Goal: Task Accomplishment & Management: Manage account settings

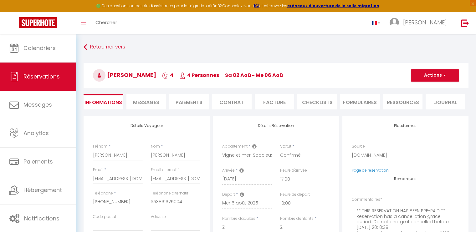
select select "IE"
select select "17:00"
select select "10:00"
select select "2"
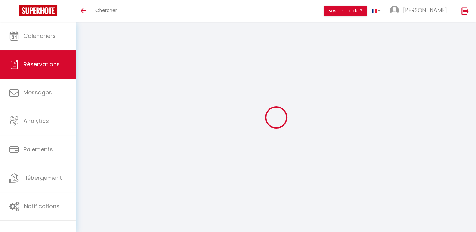
select select
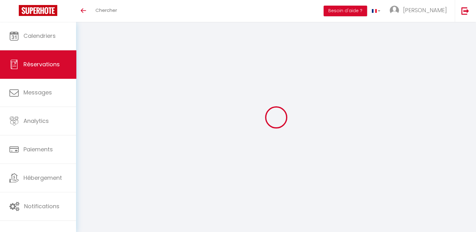
select select
checkbox input "false"
select select
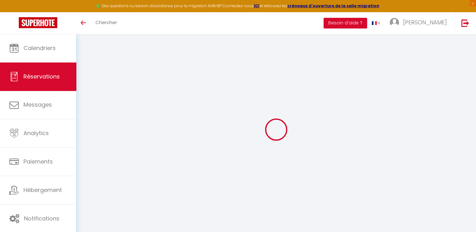
select select
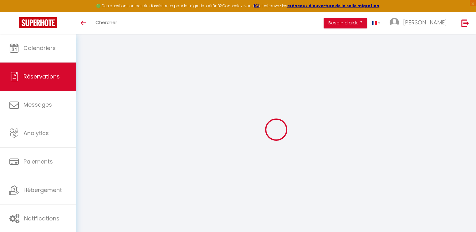
select select
checkbox input "false"
type input "[PERSON_NAME]"
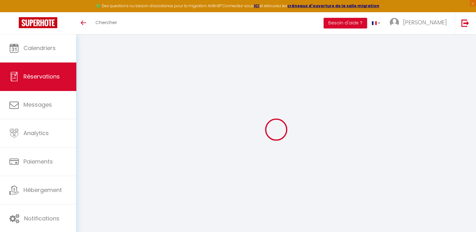
type input "[EMAIL_ADDRESS][DOMAIN_NAME]"
type input "[PHONE_NUMBER]"
type input "353861625004"
select select "IE"
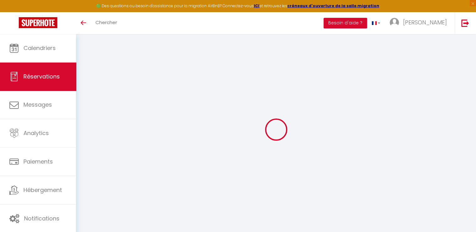
type input "72.76"
type input "6.31"
select select "53680"
select select "1"
select select
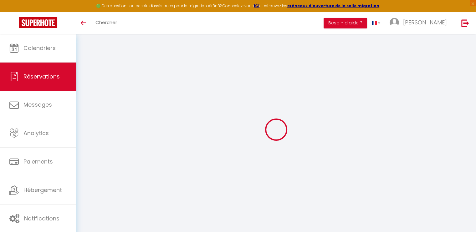
select select
type input "2"
select select "12"
select select "15"
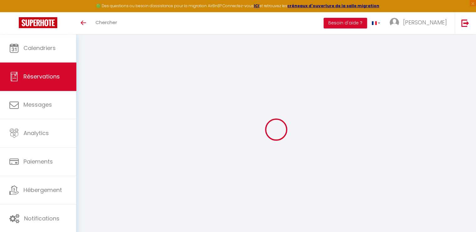
type input "350"
checkbox input "false"
select select "2"
type input "65"
type input "0"
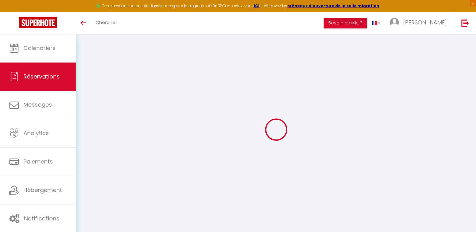
type input "0"
select select
checkbox input "false"
select select
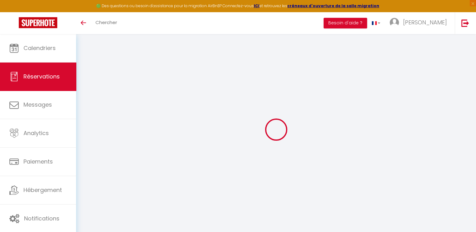
select select
checkbox input "false"
select select
checkbox input "false"
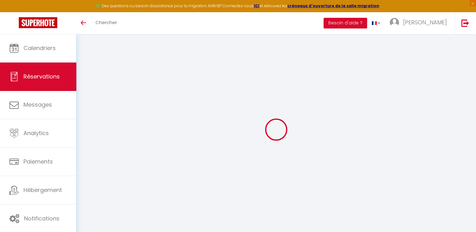
select select
checkbox input "false"
type textarea "** THIS RESERVATION HAS BEEN PRE-PAID ** Reservation has a cancellation grace p…"
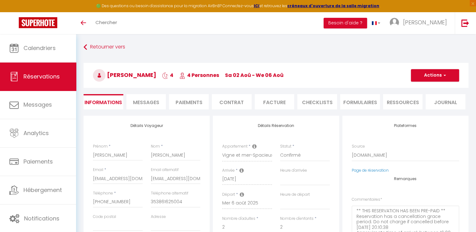
type input "78"
type input "22.91"
select select
checkbox input "false"
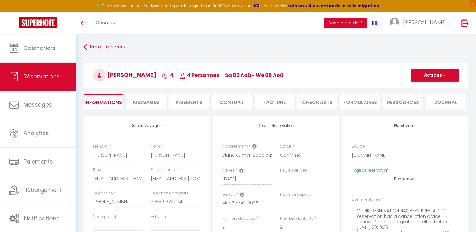
select select "17:00"
select select "10:00"
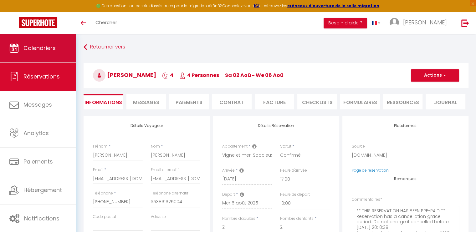
click at [38, 49] on span "Calendriers" at bounding box center [39, 48] width 32 height 8
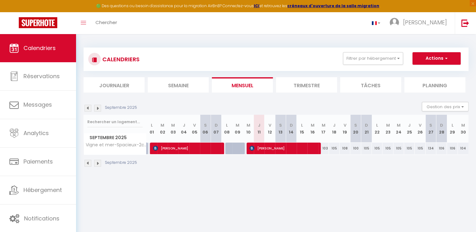
click at [389, 148] on div "105" at bounding box center [387, 149] width 11 height 12
type input "105"
type input "[DATE]"
type input "Mer 24 Septembre 2025"
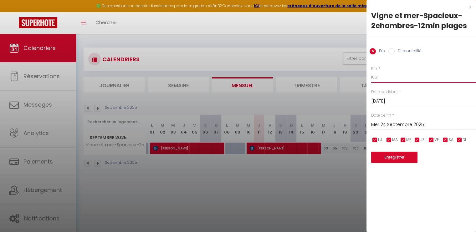
click at [379, 76] on input "105" at bounding box center [423, 77] width 105 height 11
type input "1"
type input "85"
click at [400, 159] on button "Enregistrer" at bounding box center [394, 157] width 46 height 11
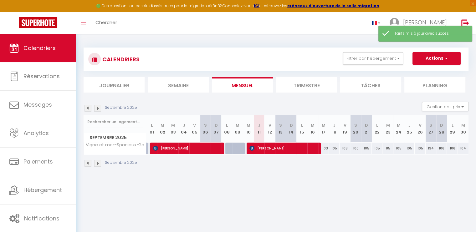
click at [397, 150] on div "105" at bounding box center [398, 149] width 11 height 12
type input "105"
type input "Mer 24 Septembre 2025"
type input "Jeu 25 Septembre 2025"
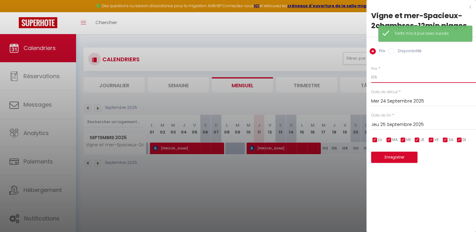
drag, startPoint x: 380, startPoint y: 78, endPoint x: 359, endPoint y: 79, distance: 21.6
click at [359, 79] on body "🟢 Des questions ou besoin d'assistance pour la migration AirBnB? Connectez-vous…" at bounding box center [238, 150] width 476 height 232
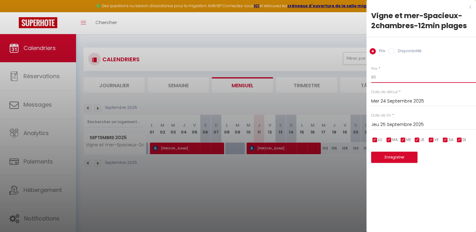
type input "85"
click at [397, 158] on button "Enregistrer" at bounding box center [394, 157] width 46 height 11
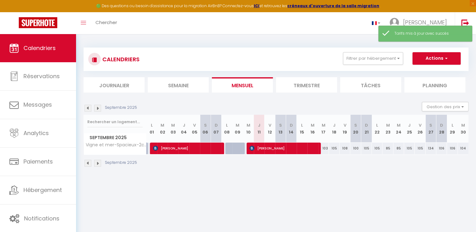
click at [379, 148] on div "105" at bounding box center [377, 149] width 11 height 12
type input "105"
type input "Lun 22 Septembre 2025"
type input "[DATE]"
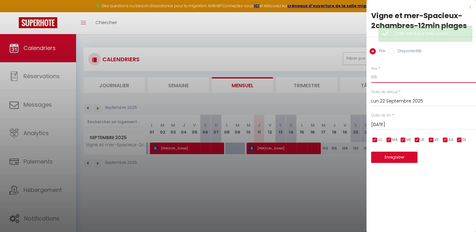
click at [383, 72] on input "105" at bounding box center [423, 77] width 105 height 11
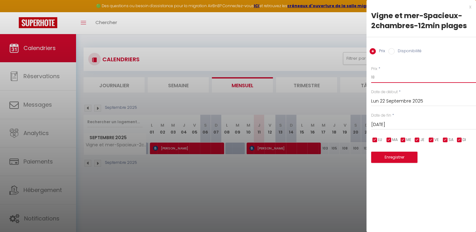
type input "1"
type input "85"
click at [390, 160] on button "Enregistrer" at bounding box center [394, 157] width 46 height 11
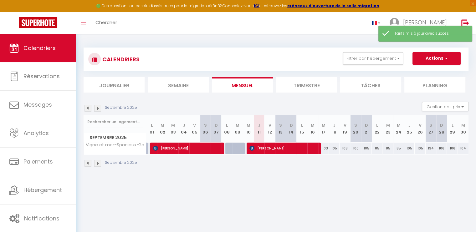
click at [410, 150] on div "105" at bounding box center [409, 149] width 11 height 12
type input "105"
type input "Jeu 25 Septembre 2025"
type input "Ven 26 Septembre 2025"
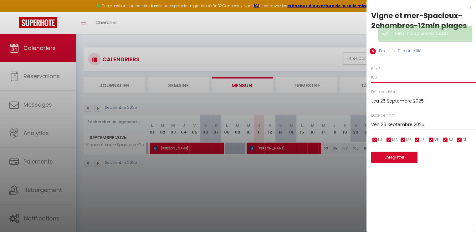
drag, startPoint x: 382, startPoint y: 79, endPoint x: 367, endPoint y: 77, distance: 14.4
click at [367, 77] on div "Prix * 105 Statut * Disponible Indisponible Date de début * [DATE] < [DATE] > D…" at bounding box center [420, 110] width 109 height 105
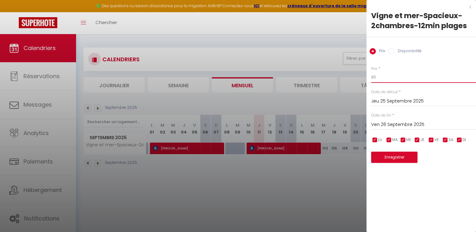
type input "85"
click at [397, 154] on button "Enregistrer" at bounding box center [394, 157] width 46 height 11
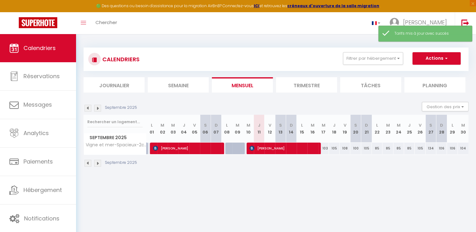
click at [327, 147] on div "103" at bounding box center [323, 149] width 11 height 12
type input "103"
type input "Mer 17 Septembre 2025"
type input "Jeu 18 Septembre 2025"
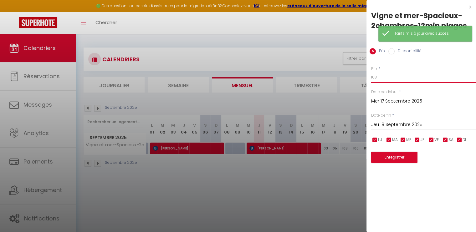
drag, startPoint x: 384, startPoint y: 79, endPoint x: 365, endPoint y: 80, distance: 18.8
click at [365, 80] on body "🟢 Des questions ou besoin d'assistance pour la migration AirBnB? Connectez-vous…" at bounding box center [238, 150] width 476 height 232
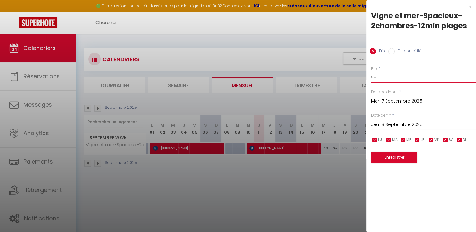
type input "88"
click at [403, 156] on button "Enregistrer" at bounding box center [394, 157] width 46 height 11
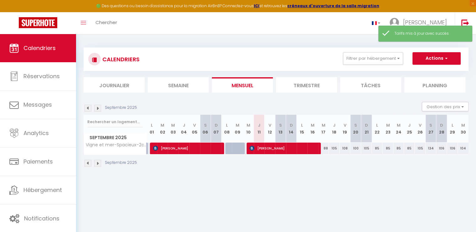
click at [333, 149] on div "105" at bounding box center [334, 149] width 11 height 12
type input "105"
type input "Jeu 18 Septembre 2025"
type input "Ven 19 Septembre 2025"
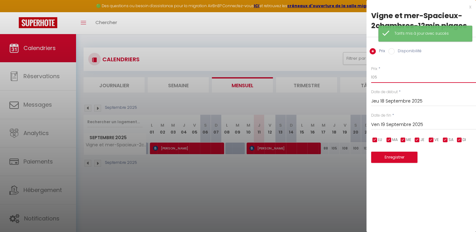
drag, startPoint x: 387, startPoint y: 80, endPoint x: 360, endPoint y: 76, distance: 27.2
click at [360, 76] on body "🟢 Des questions ou besoin d'assistance pour la migration AirBnB? Connectez-vous…" at bounding box center [238, 150] width 476 height 232
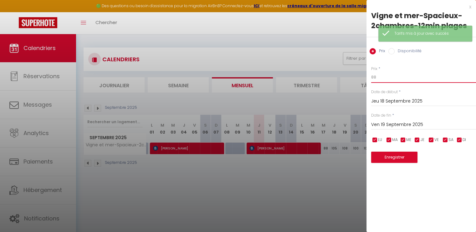
type input "88"
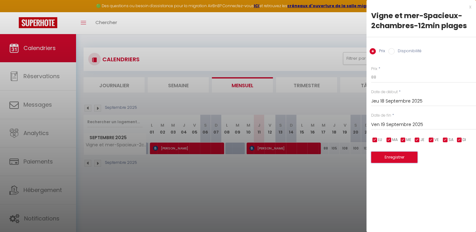
click at [397, 156] on button "Enregistrer" at bounding box center [394, 157] width 46 height 11
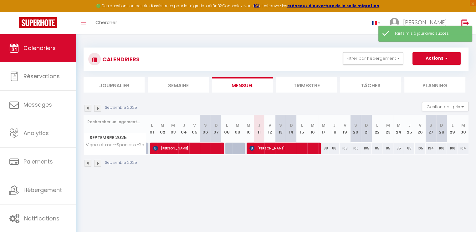
click at [368, 149] on div "105" at bounding box center [366, 149] width 11 height 12
type input "105"
type input "Dim 21 Septembre 2025"
type input "Lun 22 Septembre 2025"
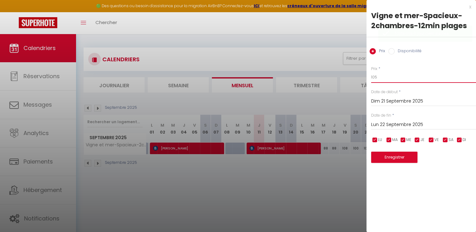
drag, startPoint x: 381, startPoint y: 76, endPoint x: 353, endPoint y: 78, distance: 28.2
click at [353, 78] on body "🟢 Des questions ou besoin d'assistance pour la migration AirBnB? Connectez-vous…" at bounding box center [238, 150] width 476 height 232
type input "95"
click at [398, 159] on button "Enregistrer" at bounding box center [394, 157] width 46 height 11
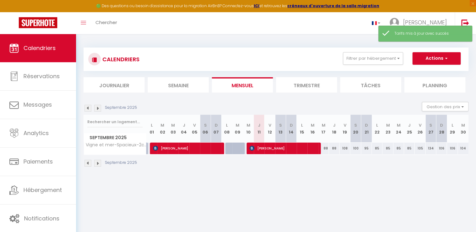
click at [442, 147] on div "106" at bounding box center [441, 149] width 11 height 12
type input "106"
type input "Dim 28 Septembre 2025"
type input "Lun 29 Septembre 2025"
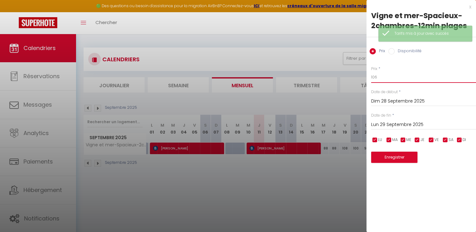
drag, startPoint x: 385, startPoint y: 76, endPoint x: 332, endPoint y: 82, distance: 54.1
click at [332, 82] on body "🟢 Des questions ou besoin d'assistance pour la migration AirBnB? Connectez-vous…" at bounding box center [238, 150] width 476 height 232
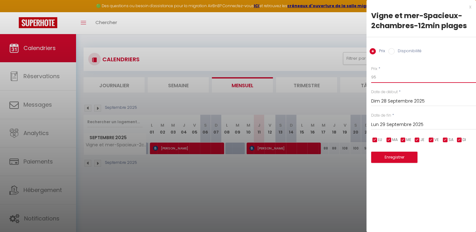
type input "95"
click at [400, 161] on button "Enregistrer" at bounding box center [394, 157] width 46 height 11
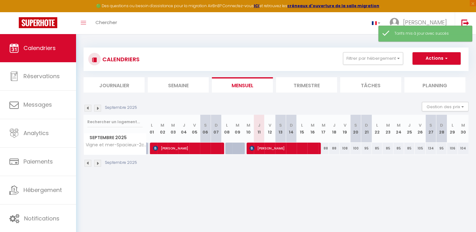
click at [454, 150] on div "106" at bounding box center [452, 149] width 11 height 12
type input "106"
type input "Lun 29 Septembre 2025"
type input "[DATE]"
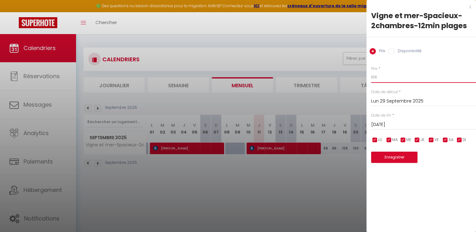
drag, startPoint x: 381, startPoint y: 76, endPoint x: 369, endPoint y: 76, distance: 11.9
click at [369, 76] on div "Prix * 106 Statut * Disponible Indisponible Date de début * [DATE] < [DATE] > D…" at bounding box center [420, 110] width 109 height 105
type input "90"
click at [398, 160] on button "Enregistrer" at bounding box center [394, 157] width 46 height 11
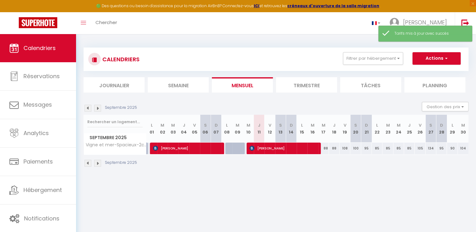
click at [464, 148] on div "104" at bounding box center [463, 149] width 11 height 12
type input "104"
type input "[DATE]"
type input "Mer 01 Octobre 2025"
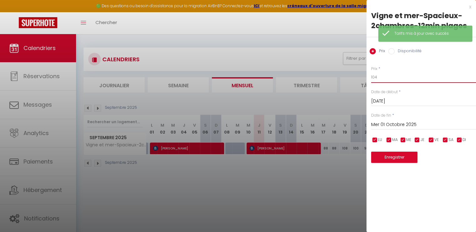
drag, startPoint x: 383, startPoint y: 80, endPoint x: 357, endPoint y: 79, distance: 26.0
click at [358, 79] on body "🟢 Des questions ou besoin d'assistance pour la migration AirBnB? Connectez-vous…" at bounding box center [238, 150] width 476 height 232
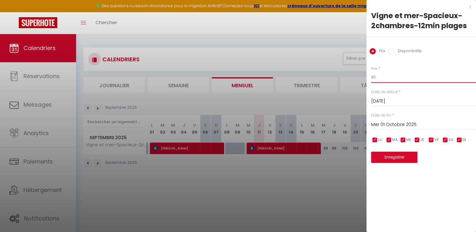
type input "85"
click at [412, 159] on button "Enregistrer" at bounding box center [394, 157] width 46 height 11
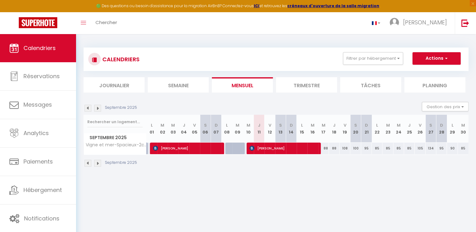
click at [430, 147] on div "134" at bounding box center [430, 149] width 11 height 12
type input "134"
type input "Sam 27 Septembre 2025"
type input "Dim 28 Septembre 2025"
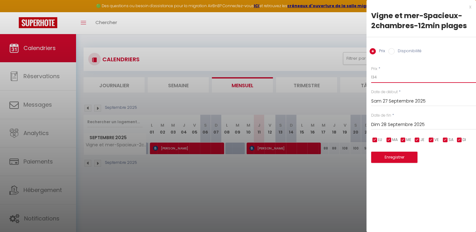
drag, startPoint x: 379, startPoint y: 77, endPoint x: 366, endPoint y: 76, distance: 13.5
click at [366, 76] on div "Prix * 134 Statut * Disponible Indisponible Date de début * [DATE] < [DATE] > D…" at bounding box center [420, 110] width 109 height 105
type input "105"
click at [396, 160] on button "Enregistrer" at bounding box center [394, 157] width 46 height 11
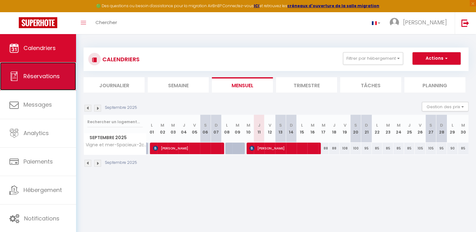
click at [39, 77] on span "Réservations" at bounding box center [41, 76] width 36 height 8
select select "not_cancelled"
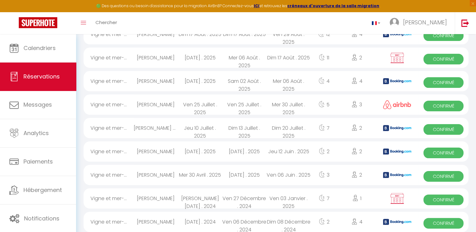
scroll to position [94, 0]
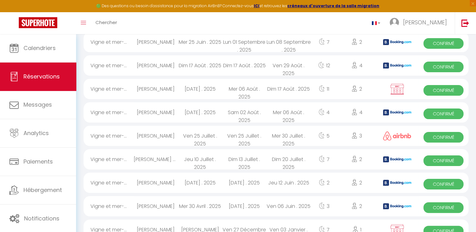
click at [392, 136] on img at bounding box center [397, 135] width 28 height 9
select select "OK"
select select "0"
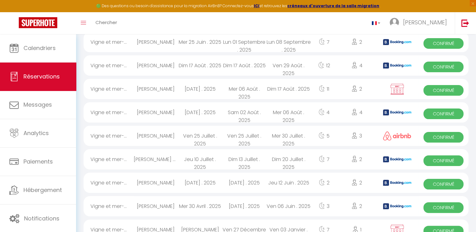
select select "1"
select select
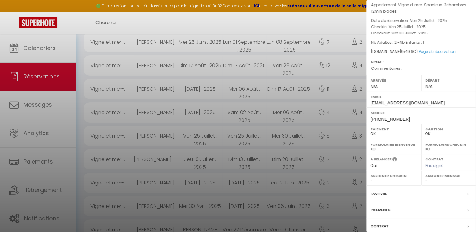
scroll to position [63, 0]
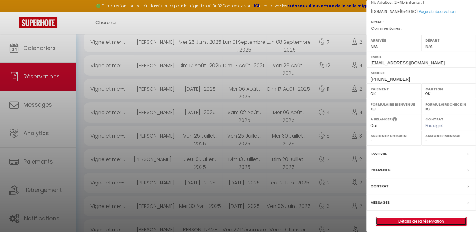
click at [427, 219] on link "Détails de la réservation" at bounding box center [421, 221] width 90 height 8
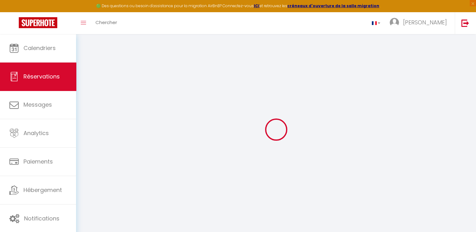
type input "[PERSON_NAME]"
type input "Soulie"
type input "[EMAIL_ADDRESS][DOMAIN_NAME]"
type input "[PHONE_NUMBER]"
select select
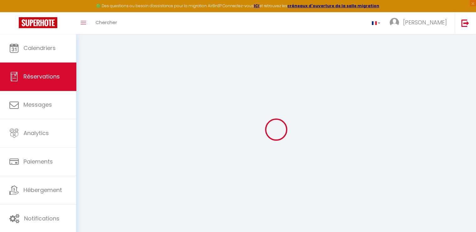
type input "19.01"
select select "53680"
select select "1"
select select
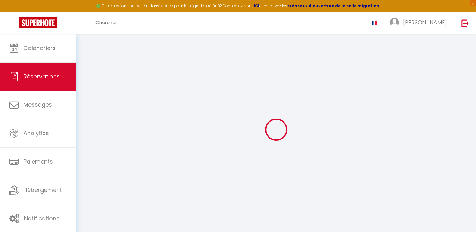
type input "2"
type input "1"
select select "12"
select select
type input "450"
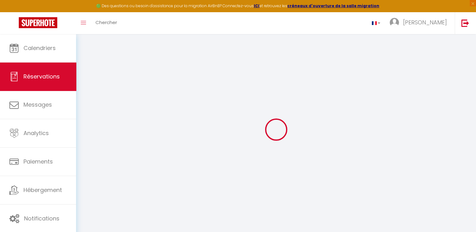
checkbox input "false"
select select "1"
type input "65"
type input "0"
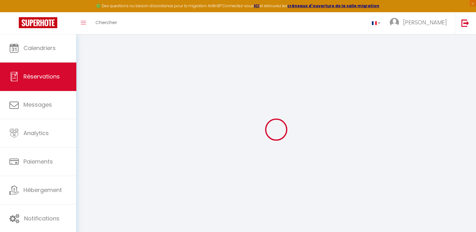
select select
select select "15"
checkbox input "false"
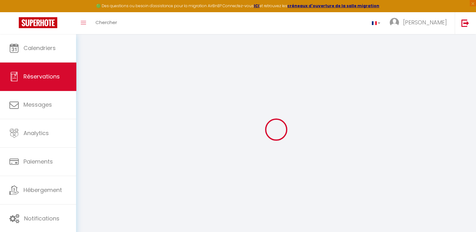
select select
checkbox input "false"
select select
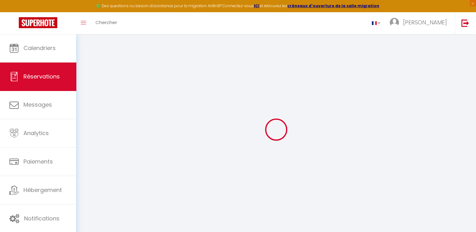
select select
checkbox input "false"
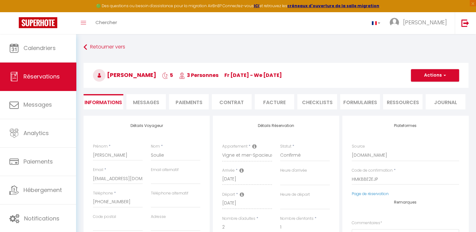
select select
checkbox input "false"
select select
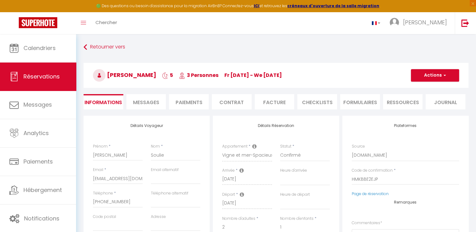
type input "78"
type input "21.6"
select select
checkbox input "false"
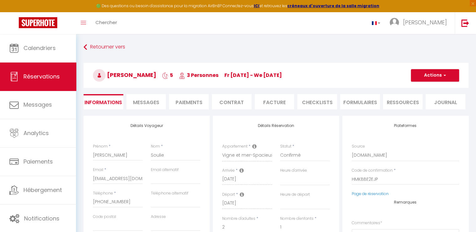
select select
checkbox input "false"
select select
click at [270, 104] on li "Facture" at bounding box center [275, 101] width 40 height 15
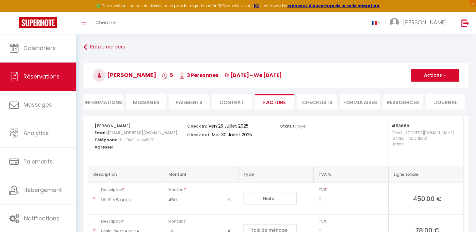
click at [393, 101] on li "Ressources" at bounding box center [403, 101] width 40 height 15
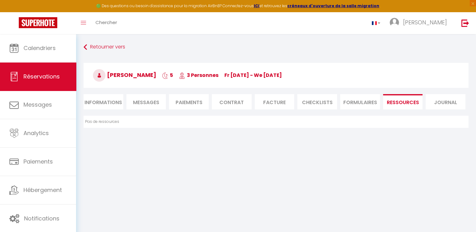
click at [446, 99] on li "Journal" at bounding box center [445, 101] width 40 height 15
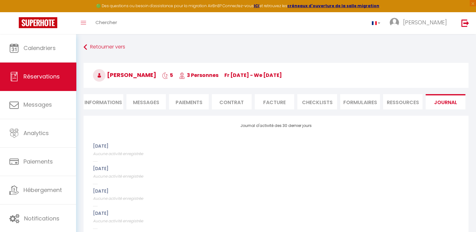
click at [119, 104] on li "Informations" at bounding box center [104, 101] width 40 height 15
select select
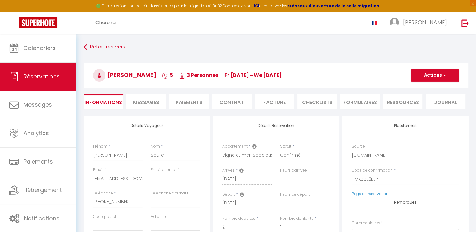
click at [187, 101] on li "Paiements" at bounding box center [189, 101] width 40 height 15
